Goal: Task Accomplishment & Management: Complete application form

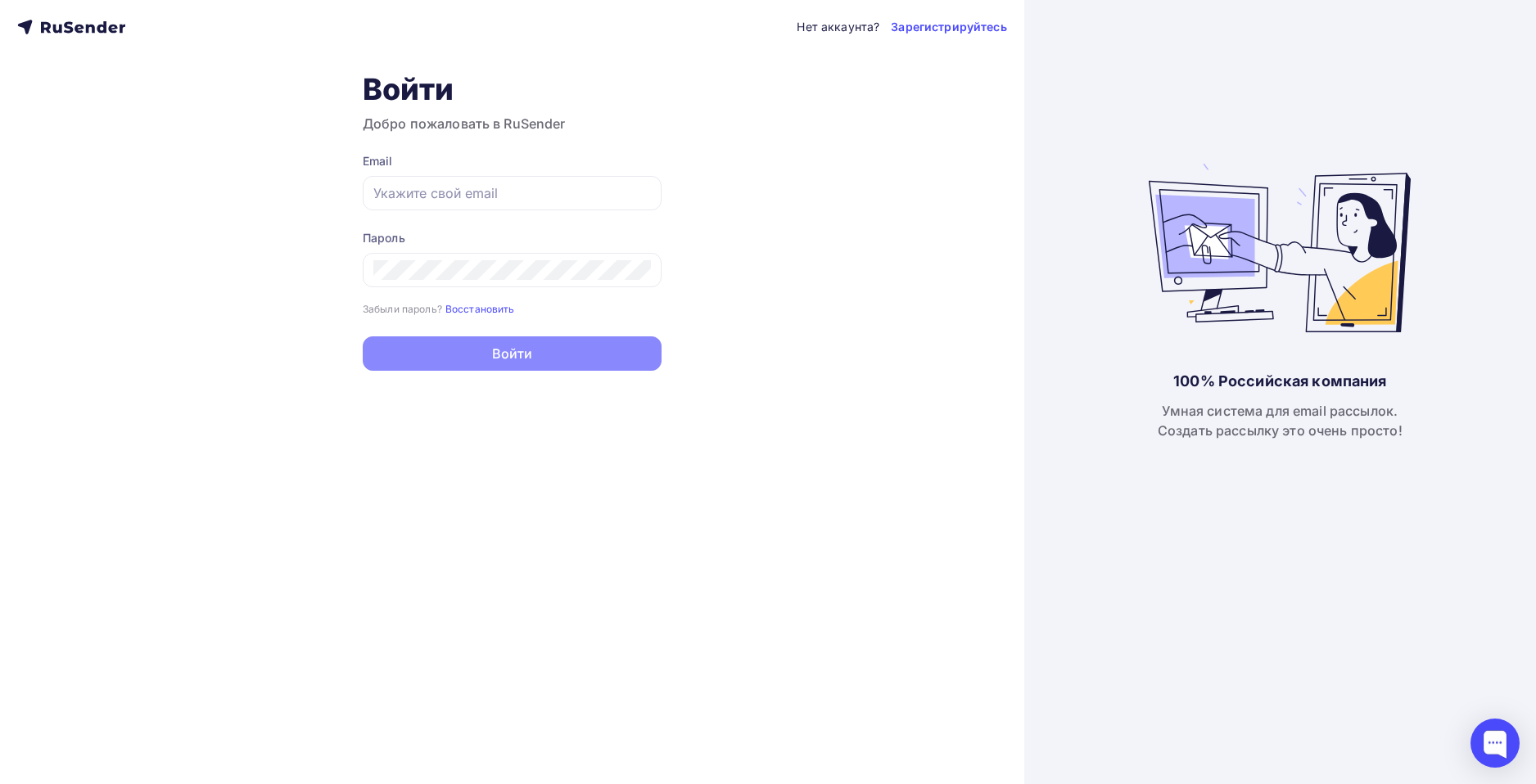
click at [942, 37] on div "Нет аккаунта? Зарегистрируйтесь Войти Добро пожаловать в RuSender Email Пароль …" at bounding box center [512, 392] width 1025 height 784
click at [940, 31] on link "Зарегистрируйтесь" at bounding box center [949, 27] width 116 height 16
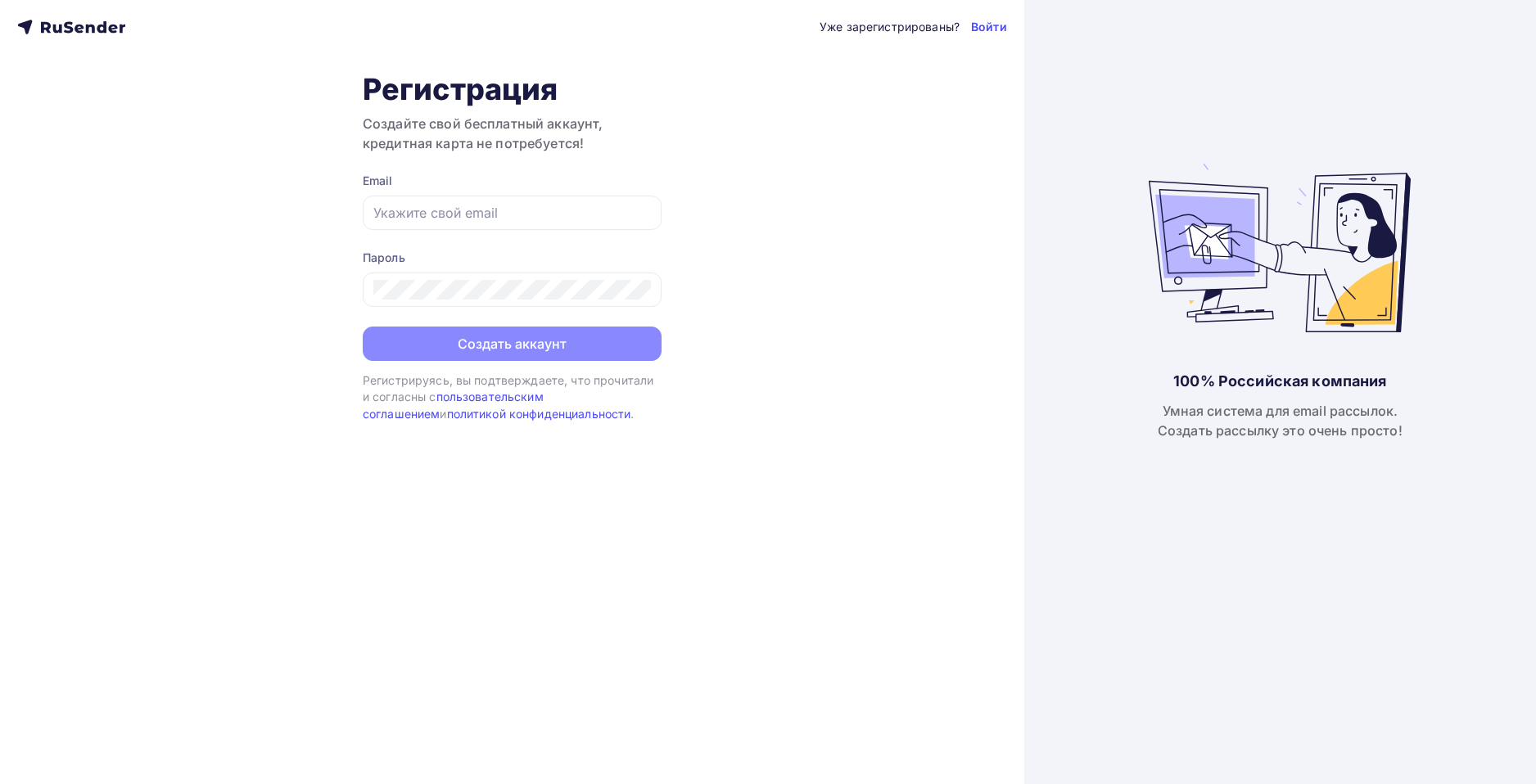
click at [504, 183] on div "Email" at bounding box center [511, 181] width 298 height 16
click at [509, 199] on div at bounding box center [511, 213] width 298 height 35
click at [511, 203] on input "text" at bounding box center [512, 213] width 278 height 20
type input "[EMAIL_ADDRESS][DOMAIN_NAME]"
drag, startPoint x: 511, startPoint y: 257, endPoint x: 511, endPoint y: 276, distance: 19.0
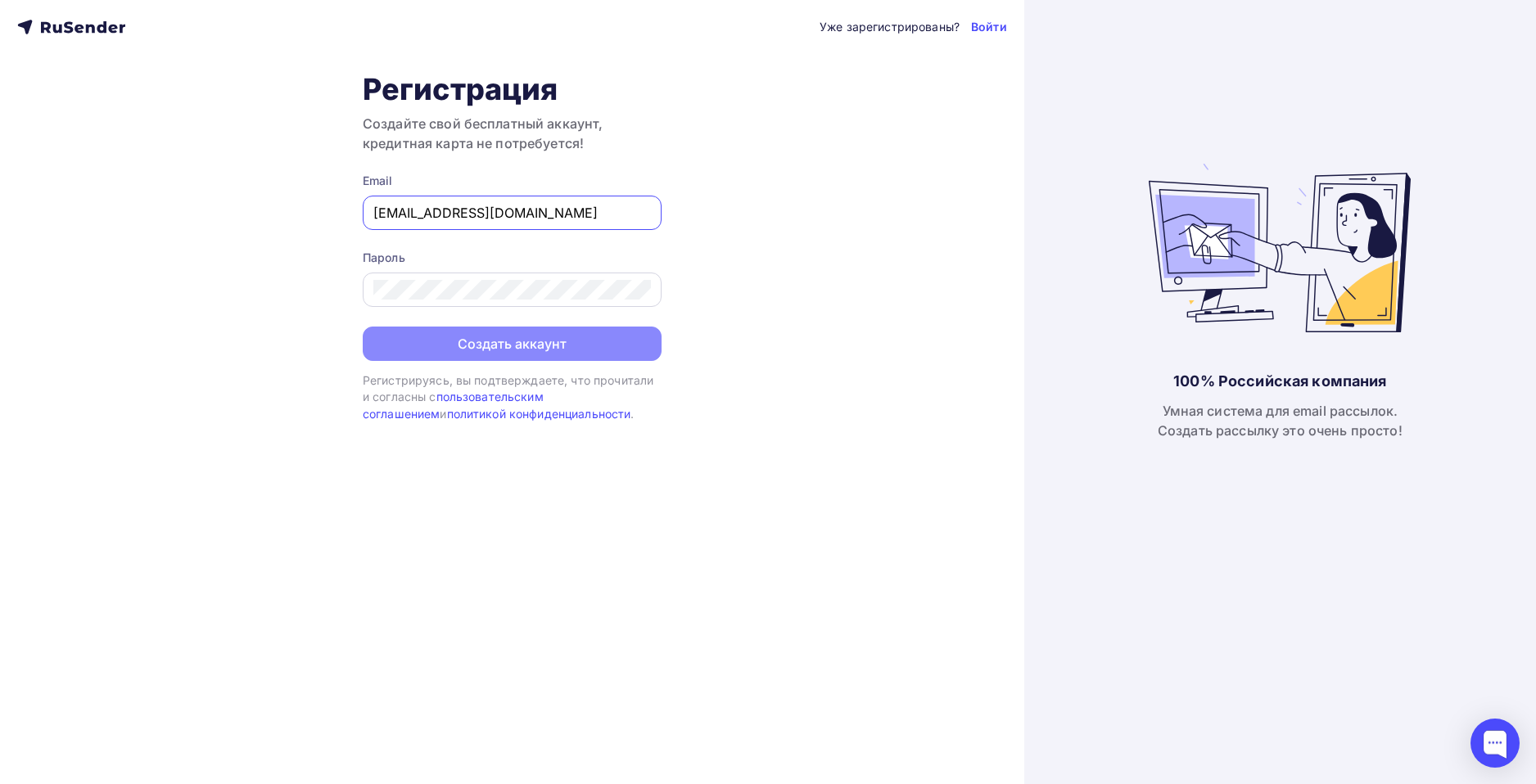
click at [511, 265] on div "Пароль" at bounding box center [511, 257] width 298 height 16
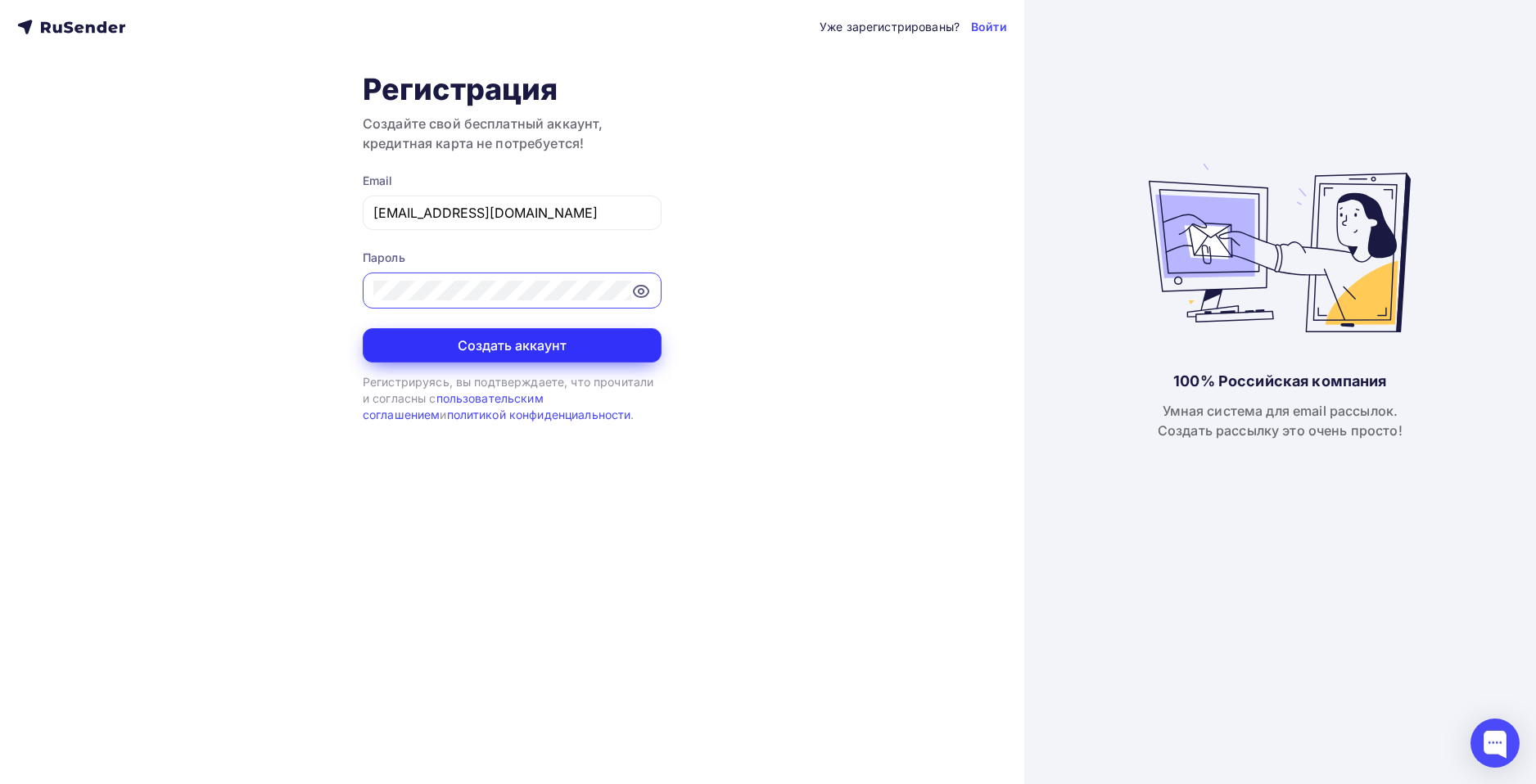
click at [602, 339] on button "Создать аккаунт" at bounding box center [511, 346] width 298 height 35
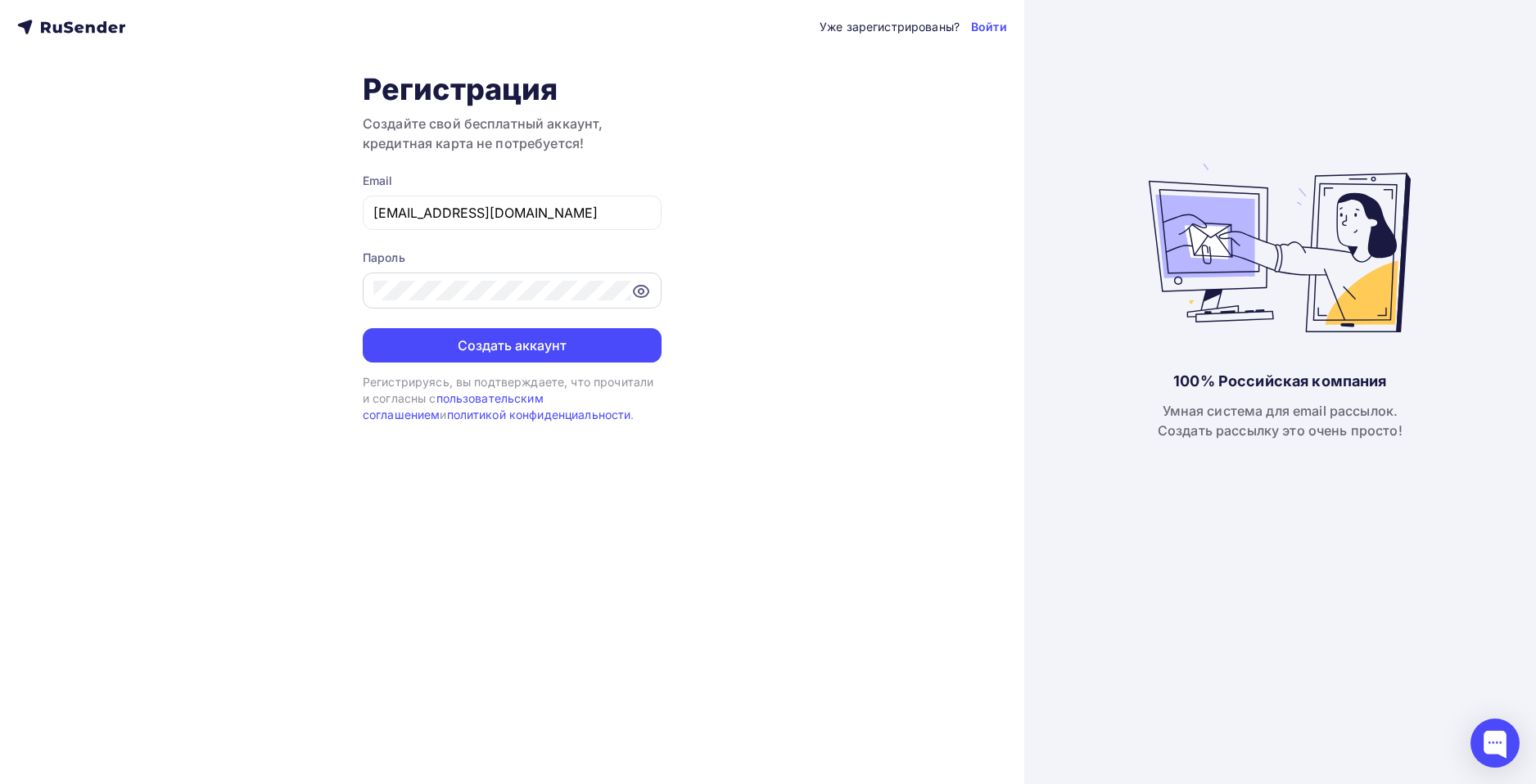
click at [624, 301] on div at bounding box center [511, 290] width 298 height 36
click at [650, 291] on icon at bounding box center [641, 291] width 20 height 20
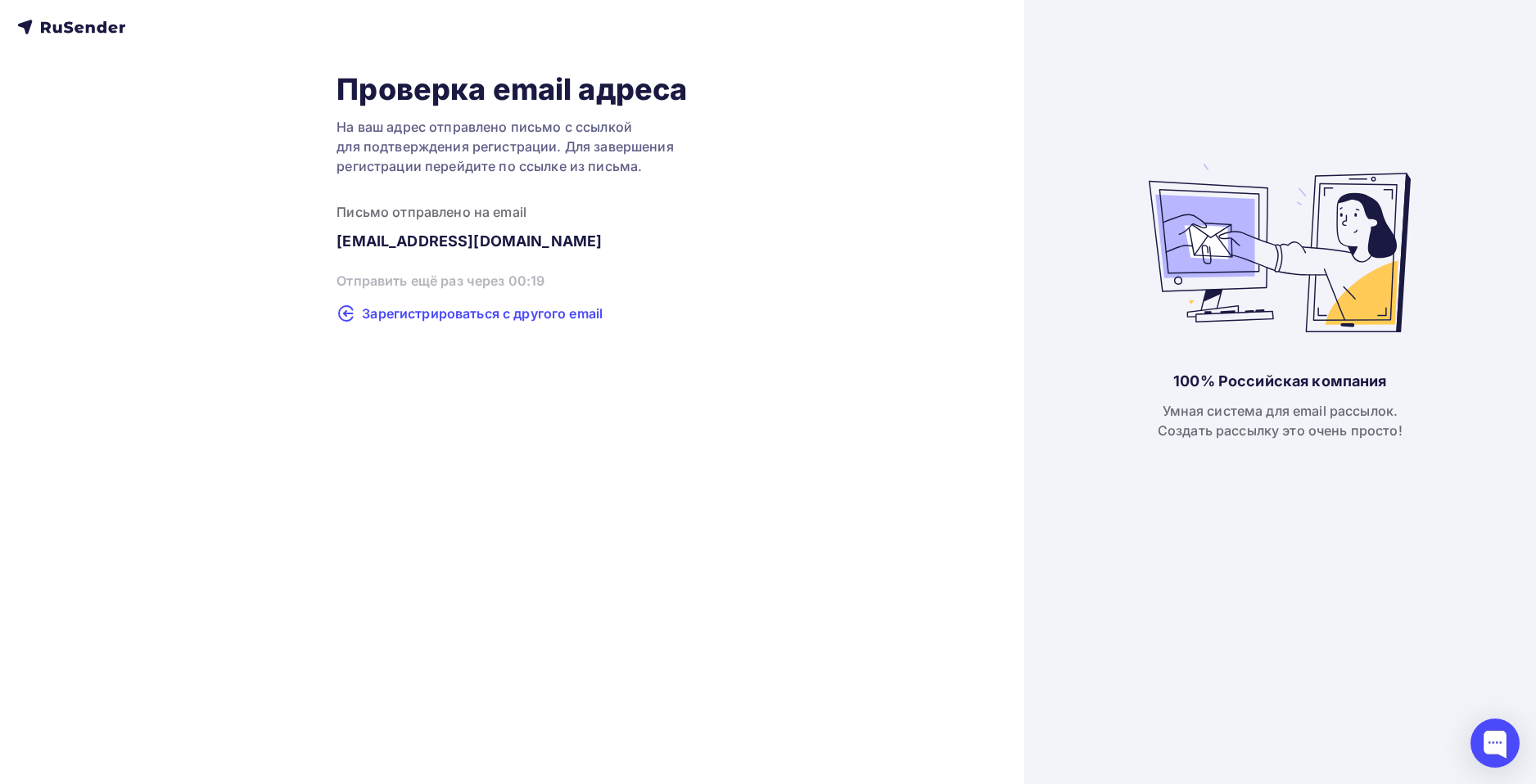
click at [497, 322] on span "Зарегистрироваться с другого email" at bounding box center [482, 314] width 241 height 20
